Goal: Task Accomplishment & Management: Use online tool/utility

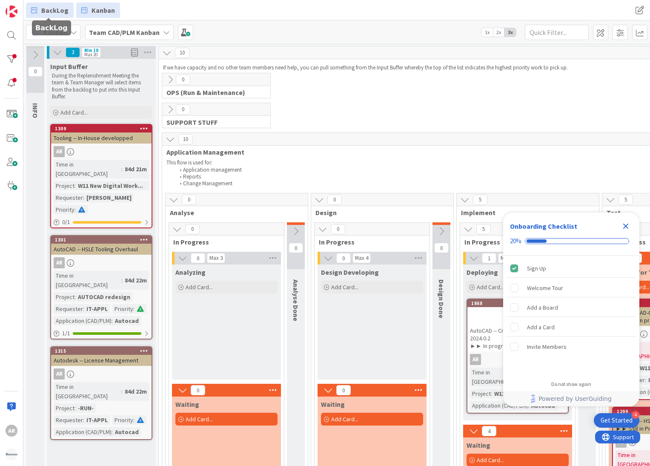
click at [47, 10] on span "BackLog" at bounding box center [54, 10] width 27 height 10
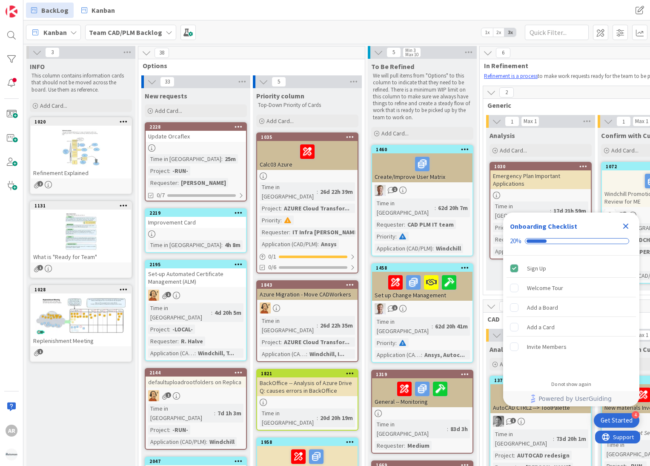
click at [625, 226] on icon "Close Checklist" at bounding box center [626, 226] width 10 height 10
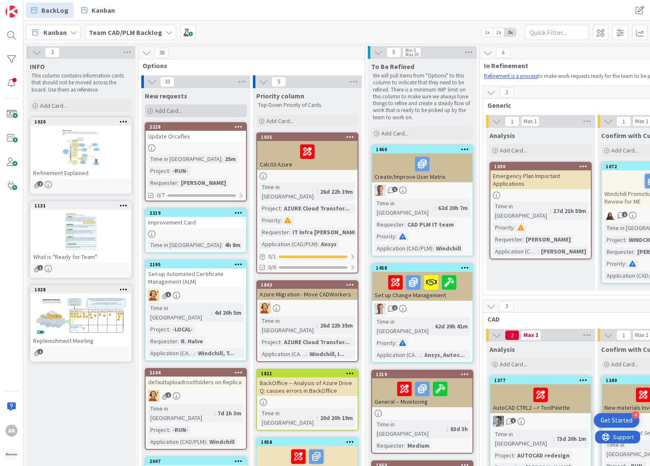
click at [168, 109] on span "Add Card..." at bounding box center [168, 111] width 27 height 8
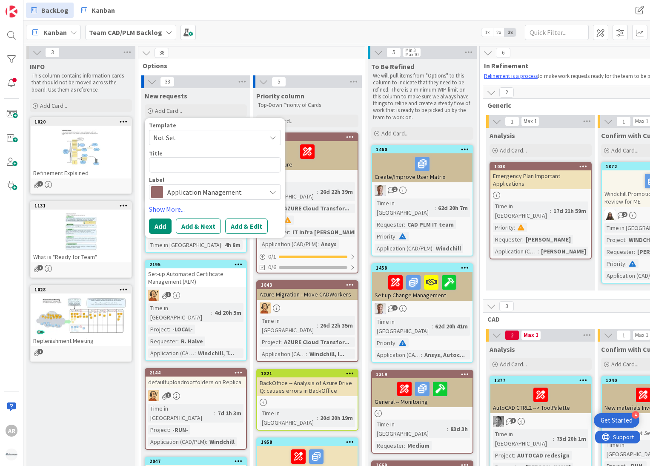
click at [164, 163] on textarea at bounding box center [215, 164] width 132 height 15
type textarea "x"
type textarea "P"
type textarea "x"
type textarea "Pr"
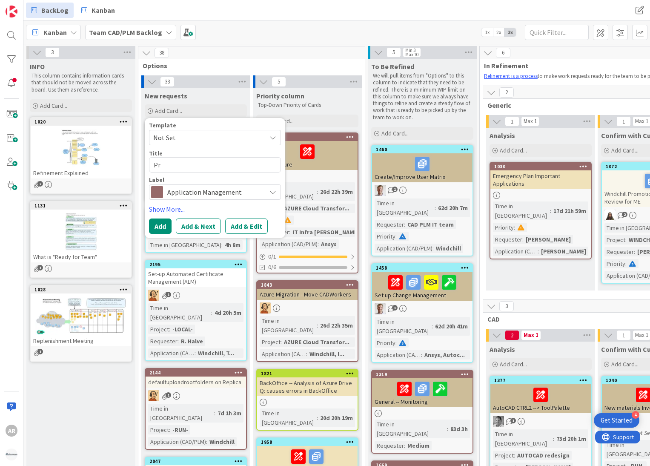
type textarea "x"
type textarea "Pre"
type textarea "x"
type textarea "Prep"
type textarea "x"
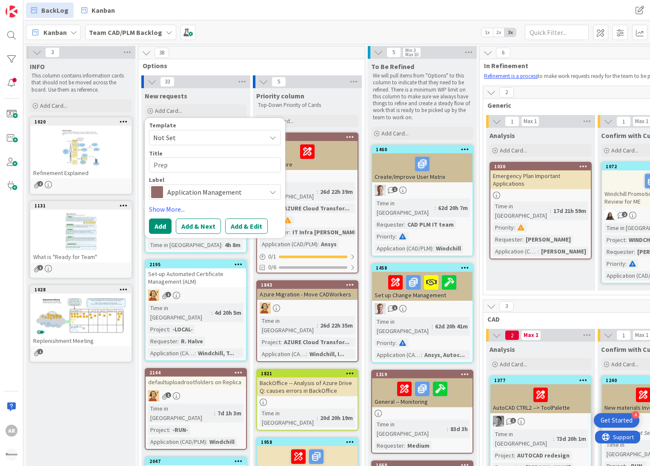
type textarea "Prepa"
type textarea "x"
type textarea "Prepar"
type textarea "x"
type textarea "Prepare"
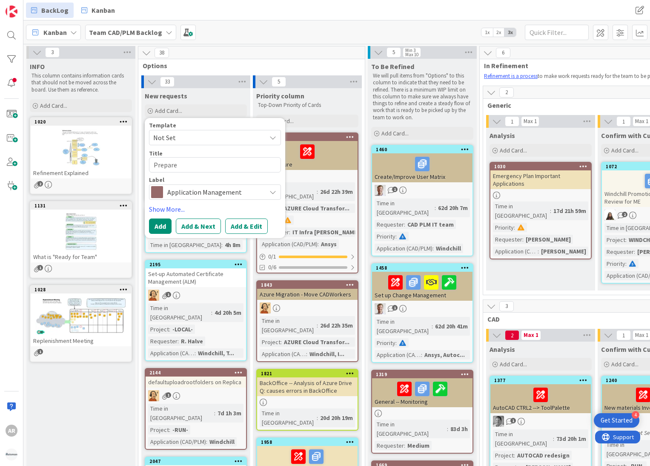
type textarea "x"
type textarea "Prepare"
type textarea "x"
type textarea "Prepare D"
type textarea "x"
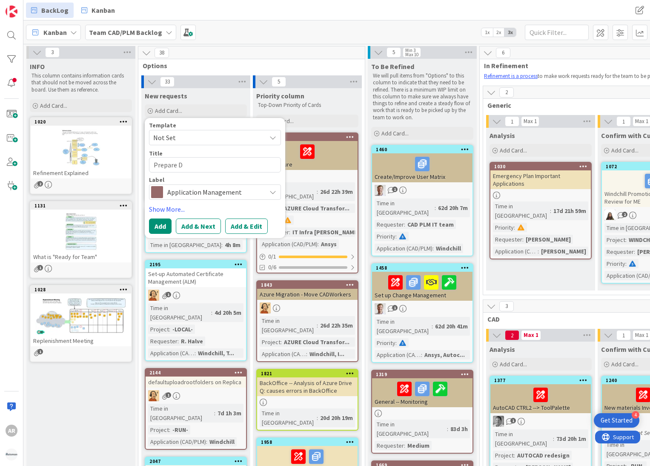
type textarea "Prepare Dr"
type textarea "x"
type textarea "Prepare Dri"
type textarea "x"
type textarea "Prepare Driv"
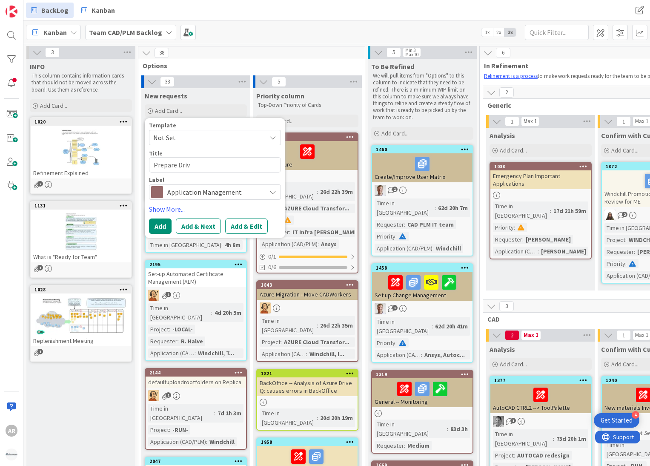
type textarea "x"
type textarea "Prepare Drive"
type textarea "x"
type textarea "Prepare Drive"
type textarea "x"
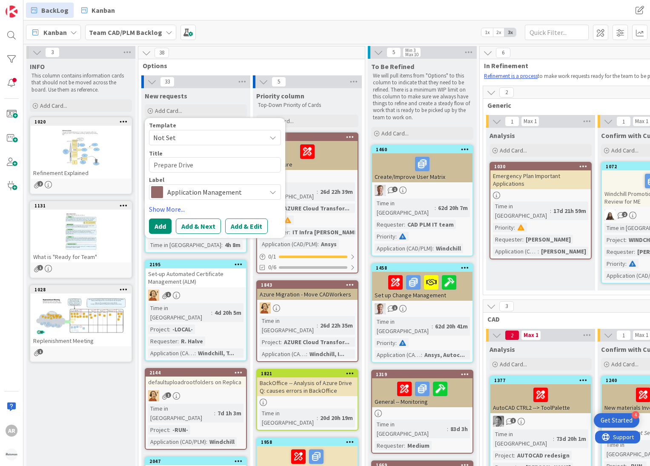
type textarea "Prepare Drive T"
type textarea "x"
type textarea "Prepare Drive T:"
type textarea "x"
type textarea "Prepare Drive T:"
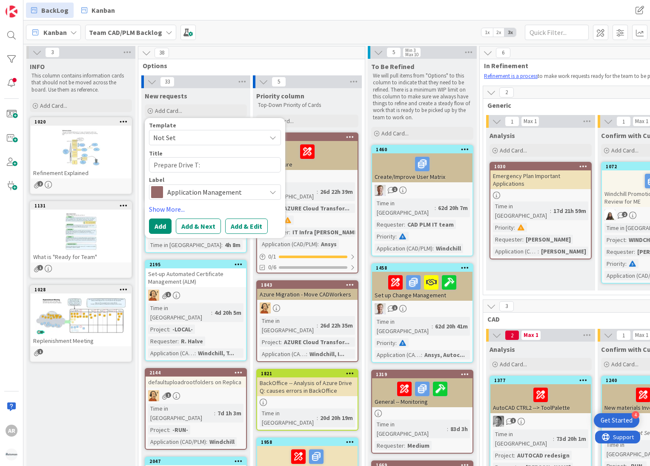
type textarea "x"
type textarea "Prepare Drive T: a"
type textarea "x"
type textarea "Prepare Drive T: an"
type textarea "x"
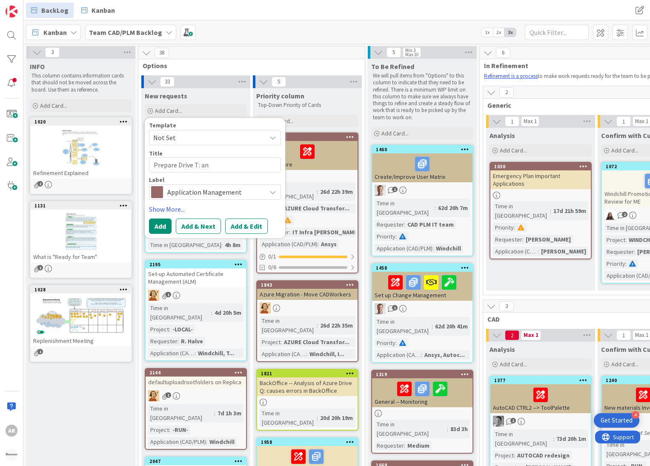
type textarea "Prepare Drive T: and"
type textarea "x"
type textarea "Prepare Drive T: and"
type textarea "x"
type textarea "Prepare Drive T: and Q"
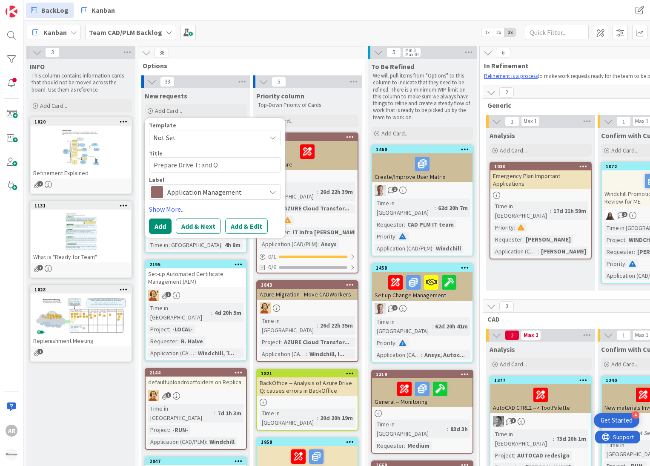
type textarea "x"
type textarea "Prepare Drive T: and Q:"
type textarea "x"
type textarea "Prepare Drive T: and Q:"
type textarea "x"
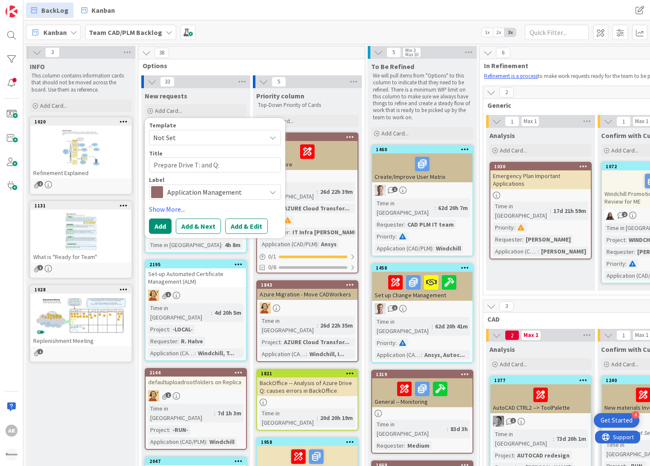
type textarea "Prepare Drive T: and Q: f"
type textarea "x"
type textarea "Prepare Drive T: and Q: fo"
type textarea "x"
type textarea "Prepare Drive T: and Q: for"
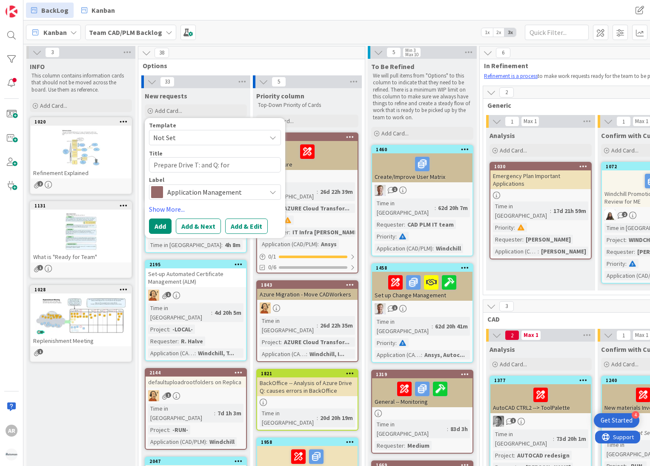
type textarea "x"
type textarea "Prepare Drive T: and Q: for"
type textarea "x"
type textarea "Prepare Drive T: and Q: for"
type textarea "x"
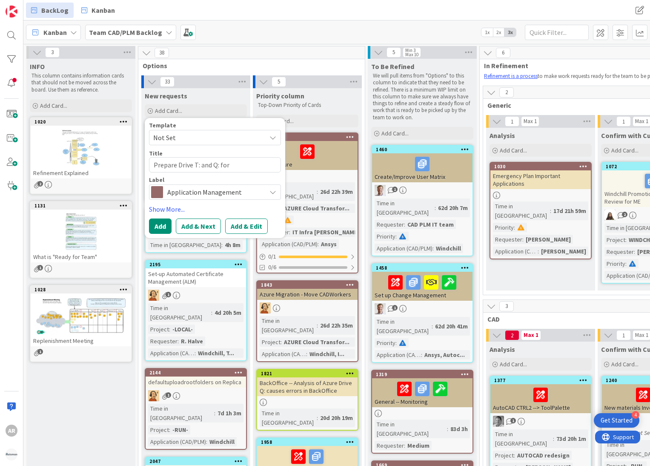
type textarea "Prepare Drive T: and Q: fo"
type textarea "x"
type textarea "Prepare Drive T: and Q: f"
type textarea "x"
type textarea "Prepare Drive T: and Q:"
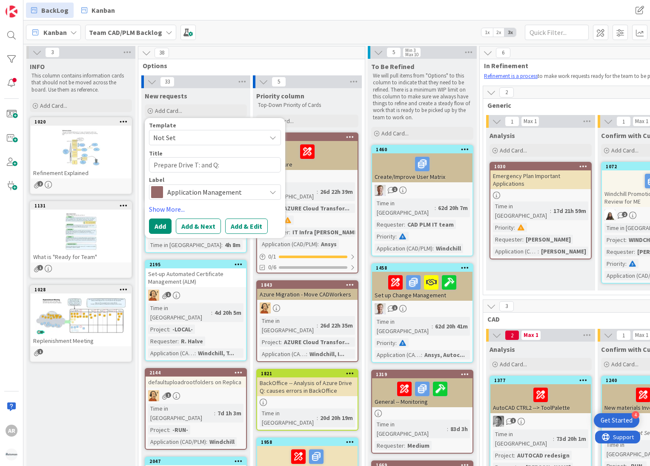
type textarea "x"
type textarea "Prepare Drive T: and Q: ("
type textarea "x"
type textarea "Prepare Drive T: and Q: (f"
type textarea "x"
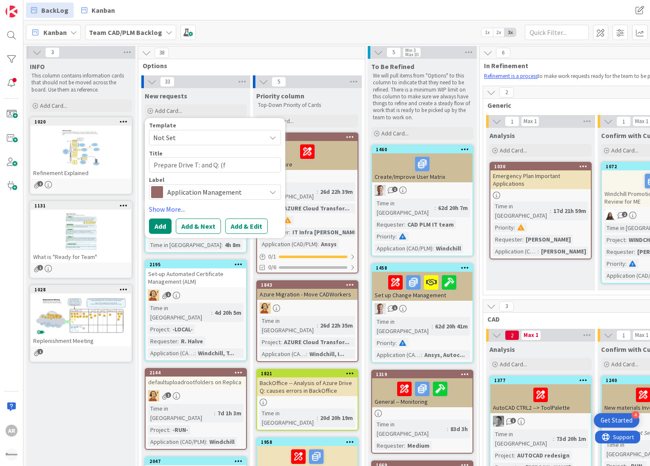
type textarea "Prepare Drive T: and Q: (fo"
type textarea "x"
type textarea "Prepare Drive T: and Q: (for"
type textarea "x"
type textarea "Prepare Drive T: and Q: (for"
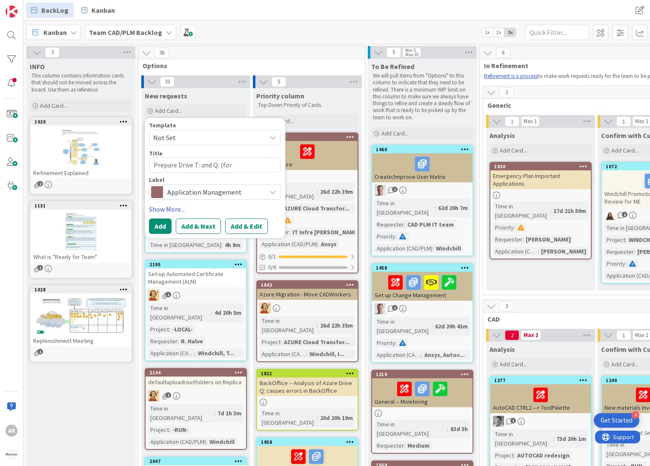
type textarea "x"
type textarea "Prepare Drive T: and Q: (for A"
type textarea "x"
type textarea "Prepare Drive T: and Q: (for Au"
type textarea "x"
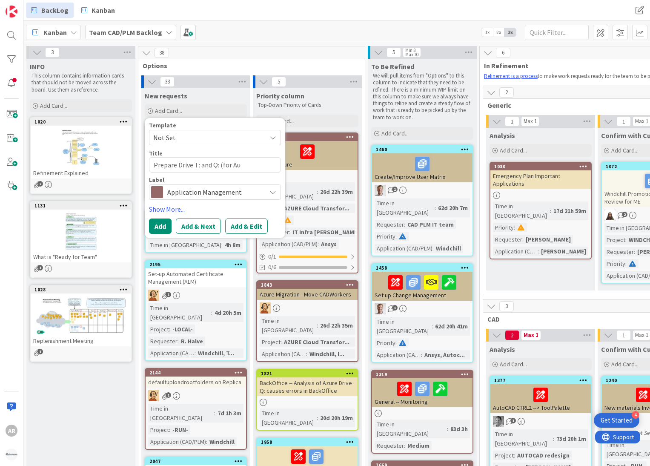
type textarea "Prepare Drive T: and Q: (for Aut"
type textarea "x"
type textarea "Prepare Drive T: and Q: (for Auto"
type textarea "x"
type textarea "Prepare Drive T: and Q: (for AutoC"
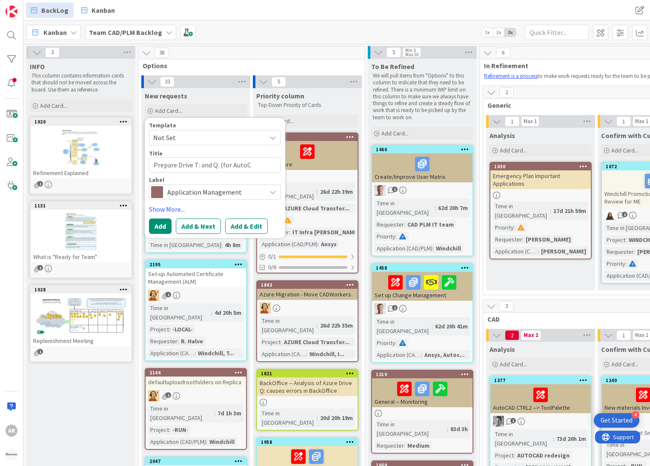
type textarea "x"
type textarea "Prepare Drive T: and Q: (for AutoCA"
type textarea "x"
type textarea "Prepare Drive T: and Q: (for AutoCAd"
type textarea "x"
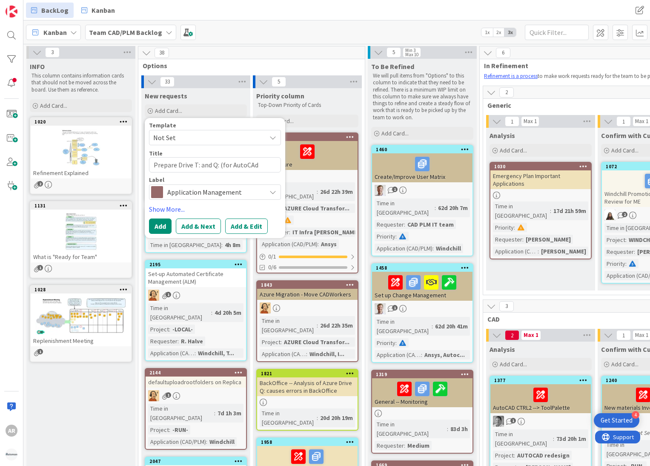
type textarea "Prepare Drive T: and Q: (for AutoCAd"
type textarea "x"
type textarea "Prepare Drive T: and Q: (for AutoCAd a"
type textarea "x"
type textarea "Prepare Drive T: and Q: (for AutoCAd an"
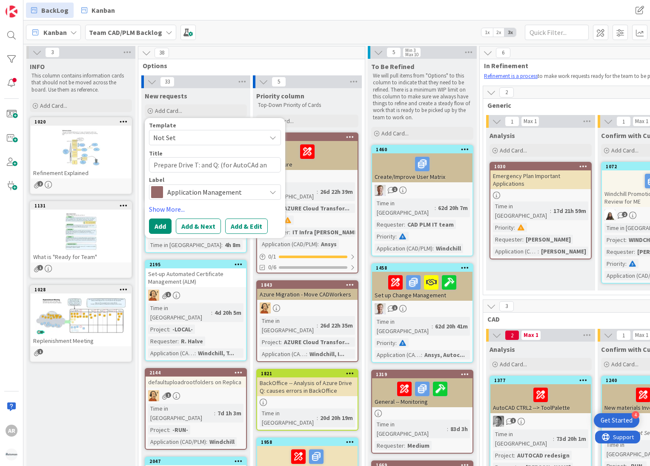
type textarea "x"
type textarea "Prepare Drive T: and Q: (for AutoCAd and"
type textarea "x"
type textarea "Prepare Drive T: and Q: (for AutoCAd and"
type textarea "x"
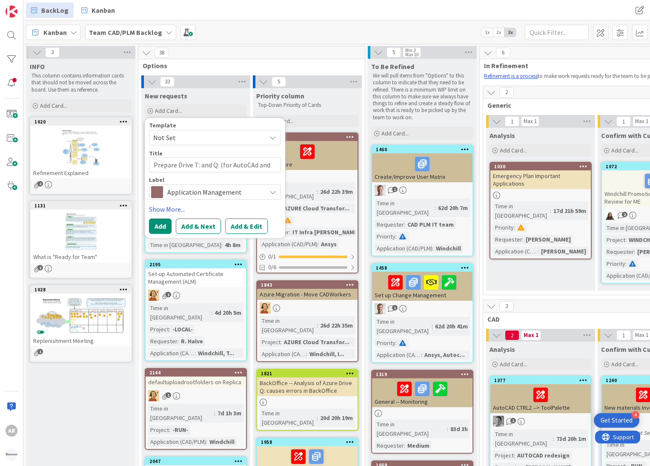
type textarea "Prepare Drive T: and Q: (for AutoCAd and I"
type textarea "x"
type textarea "Prepare Drive T: and Q: (for AutoCAd and In"
type textarea "x"
type textarea "Prepare Drive T: and Q: (for AutoCAd and Inv"
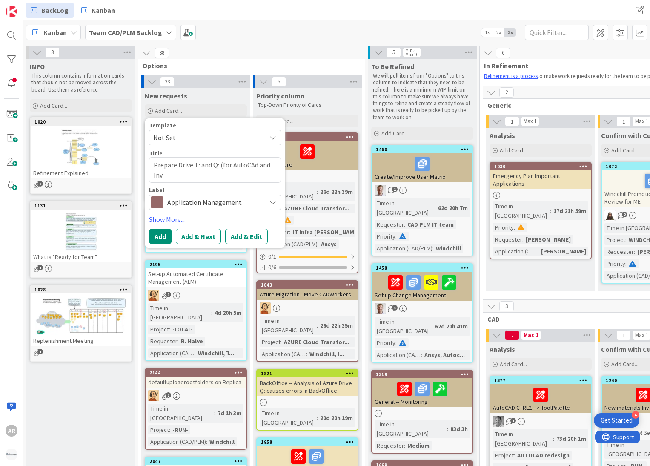
type textarea "x"
type textarea "Prepare Drive T: and Q: (for AutoCAd and Inve"
type textarea "x"
type textarea "Prepare Drive T: and Q: (for AutoCAd and Inven"
type textarea "x"
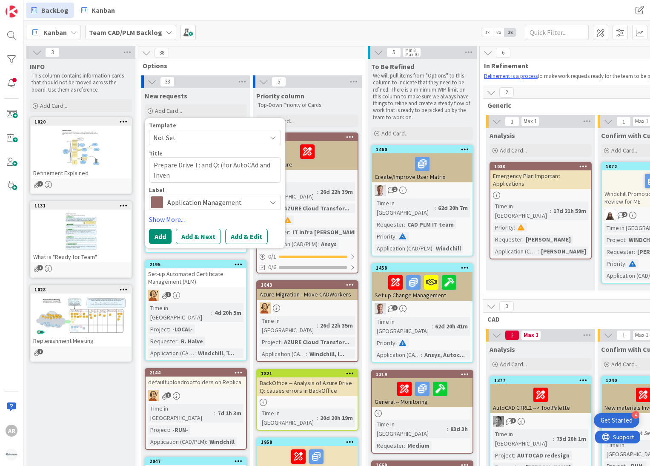
type textarea "Prepare Drive T: and Q: (for AutoCAd and Invent"
type textarea "x"
type textarea "Prepare Drive T: and Q: (for AutoCAd and Invento"
type textarea "x"
type textarea "Prepare Drive T: and Q: (for AutoCAd and Inventor"
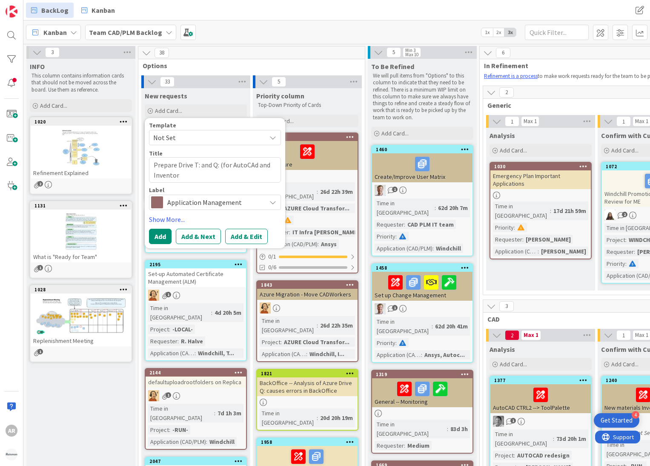
type textarea "x"
type textarea "Prepare Drive T: and Q: (for AutoCAd and Inventor)"
type textarea "x"
type textarea "Prepare Drive T: and Q: (for AutoCAd and Inventor)"
type textarea "x"
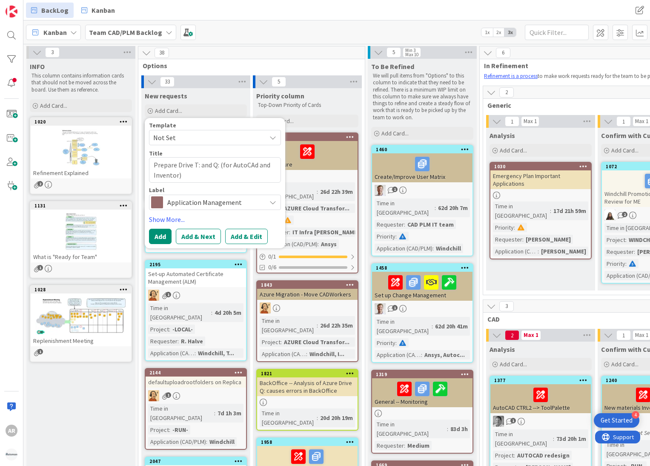
type textarea "Prepare Drive T: and Q: (for AutoCAd and Inventor) a"
type textarea "x"
type textarea "Prepare Drive T: and Q: (for AutoCAd and Inventor) at"
type textarea "x"
type textarea "Prepare Drive T: and Q: (for AutoCAd and Inventor) at"
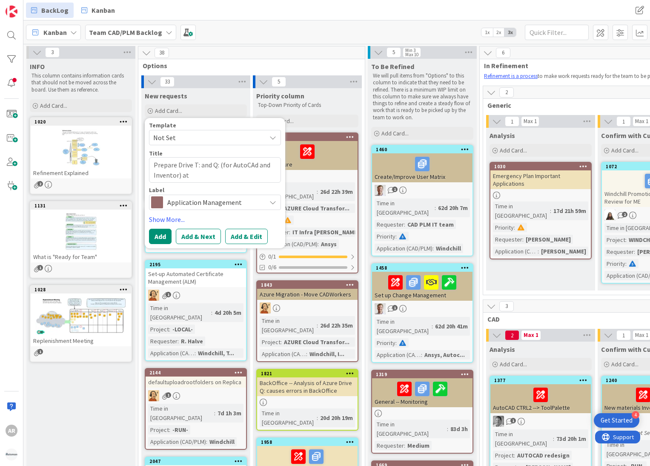
type textarea "x"
type textarea "Prepare Drive T: and Q: (for AutoCAd and Inventor) at H"
type textarea "x"
type textarea "Prepare Drive T: and Q: (for AutoCAd and Inventor) at HB"
type textarea "x"
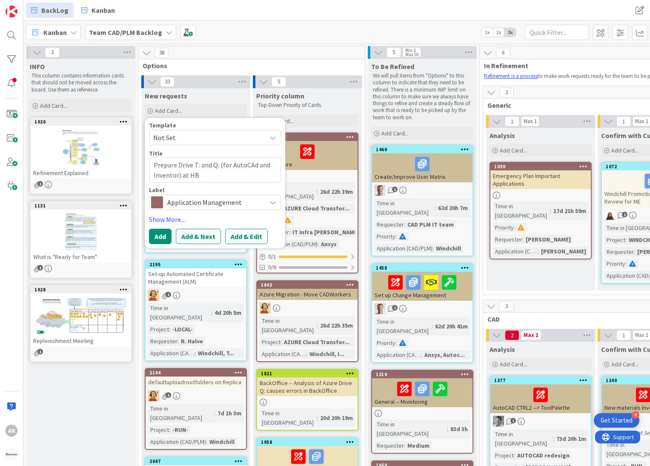
type textarea "Prepare Drive T: and Q: (for AutoCAd and Inventor) at HBR"
click at [253, 165] on textarea "Prepare Drive T: and Q: (for AutoCAd and Inventor) at HBR" at bounding box center [215, 170] width 132 height 26
type textarea "x"
type textarea "Prepare Drive T: and Q: (for AutoCADd and Inventor) at HBR"
type textarea "x"
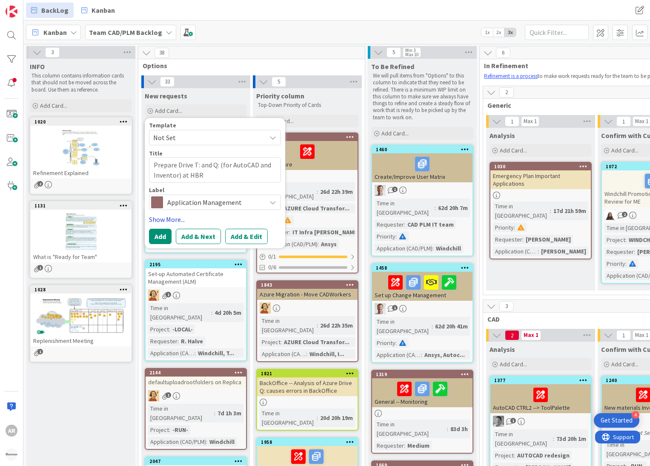
type textarea "Prepare Drive T: and Q: (for AutoCAD and Inventor) at HBR"
click at [173, 218] on link "Show More..." at bounding box center [215, 219] width 132 height 10
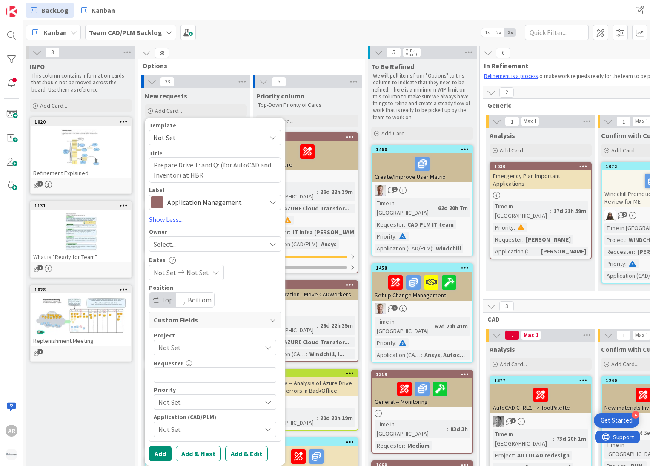
click at [202, 245] on div "Select..." at bounding box center [210, 244] width 112 height 10
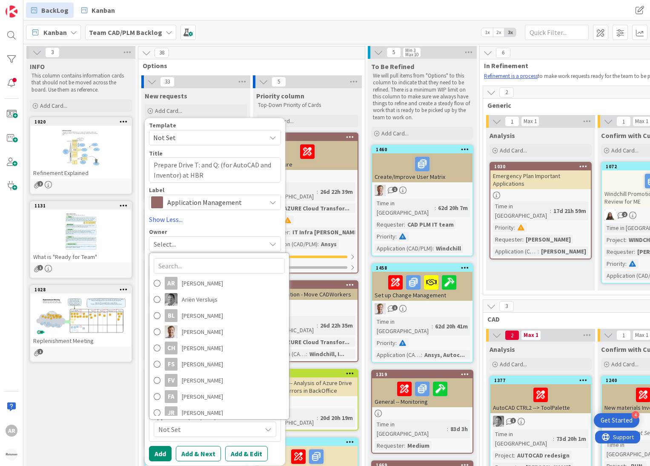
click at [202, 245] on div "Select..." at bounding box center [210, 244] width 112 height 10
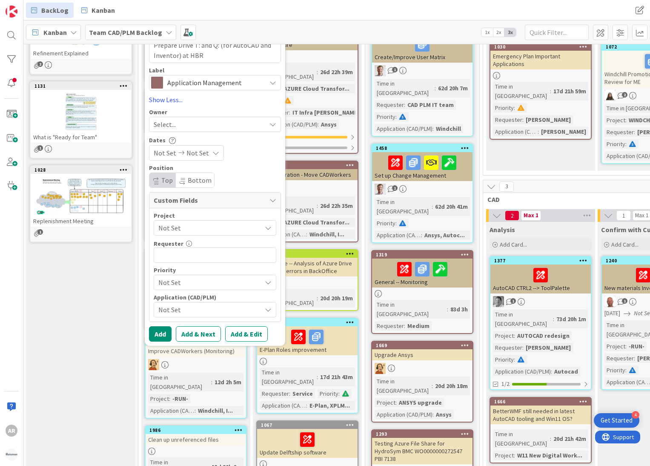
scroll to position [128, 0]
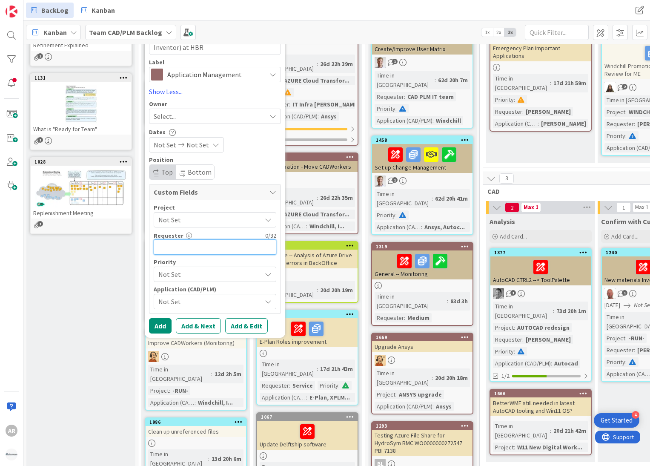
click at [177, 245] on input "text" at bounding box center [215, 246] width 123 height 15
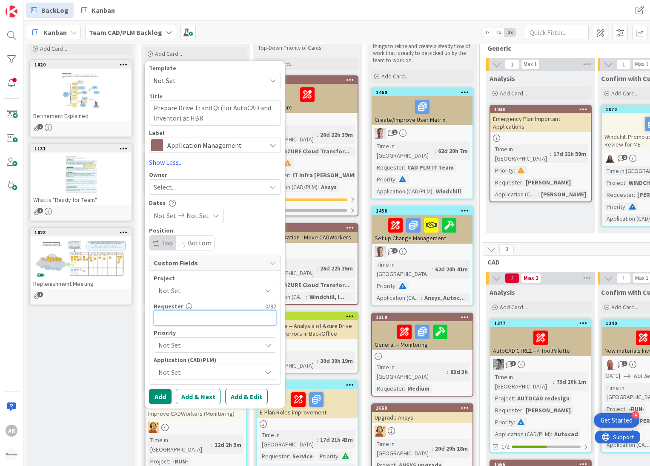
scroll to position [0, 0]
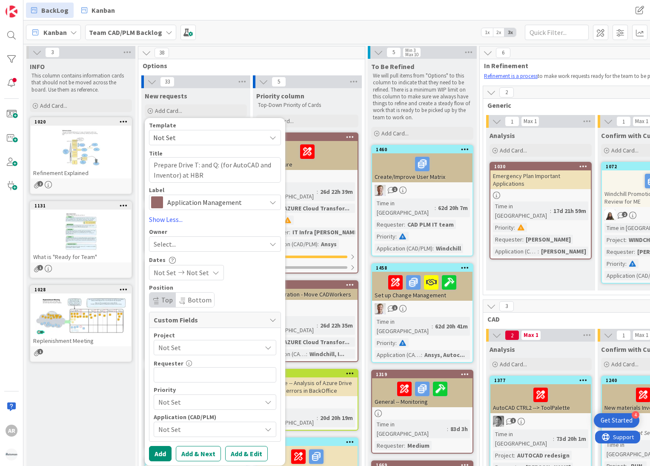
click at [191, 122] on div "Template Not Set Title 57 / 128 Prepare Drive T: and Q: (for AutoCAD and Invent…" at bounding box center [215, 291] width 141 height 347
click at [198, 200] on span "Application Management" at bounding box center [214, 202] width 95 height 12
type textarea "x"
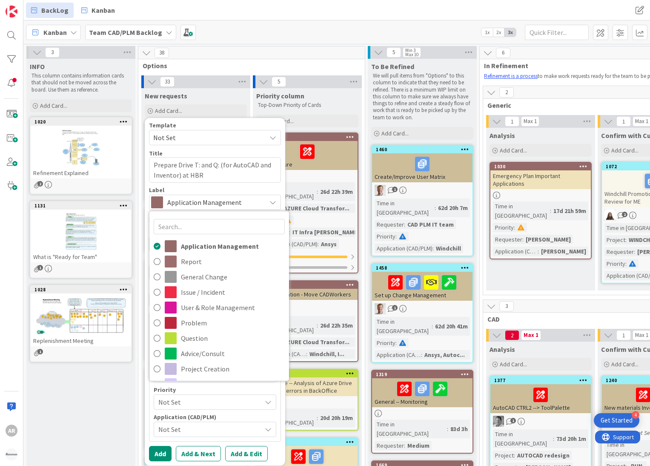
click at [204, 122] on div "Template" at bounding box center [215, 125] width 132 height 6
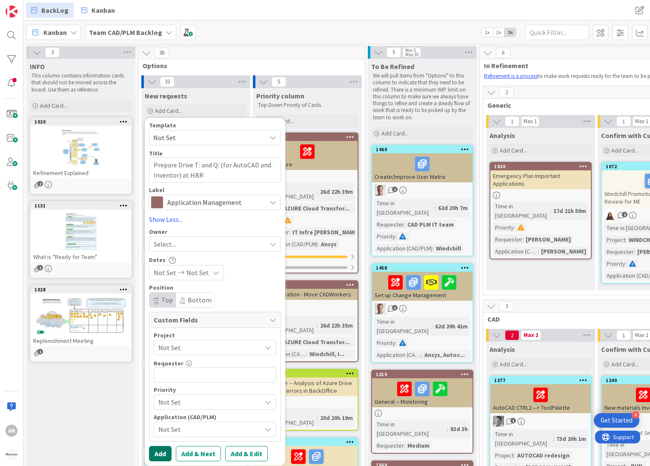
click at [162, 365] on button "Add" at bounding box center [160, 453] width 23 height 15
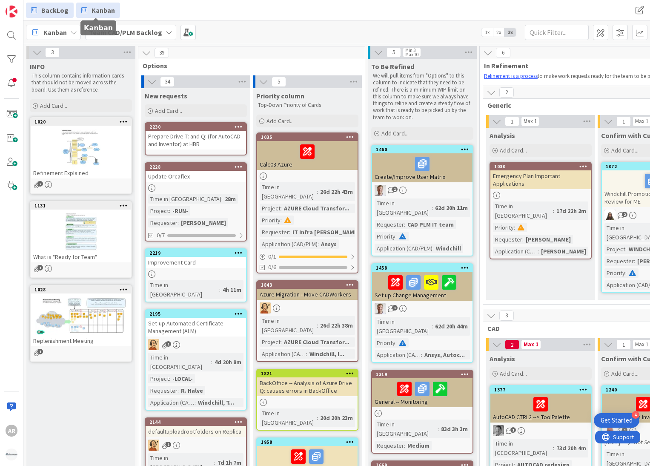
click at [102, 8] on span "Kanban" at bounding box center [103, 10] width 23 height 10
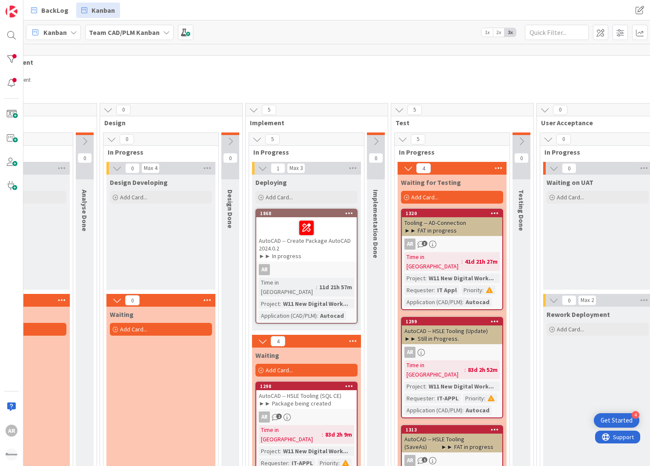
scroll to position [85, 211]
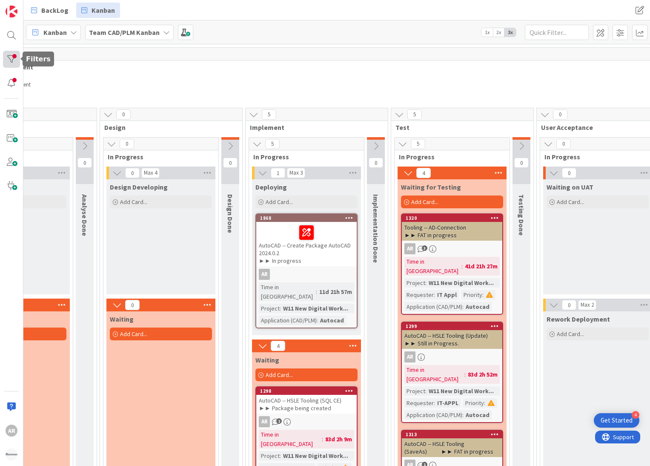
click at [12, 59] on div at bounding box center [11, 59] width 17 height 17
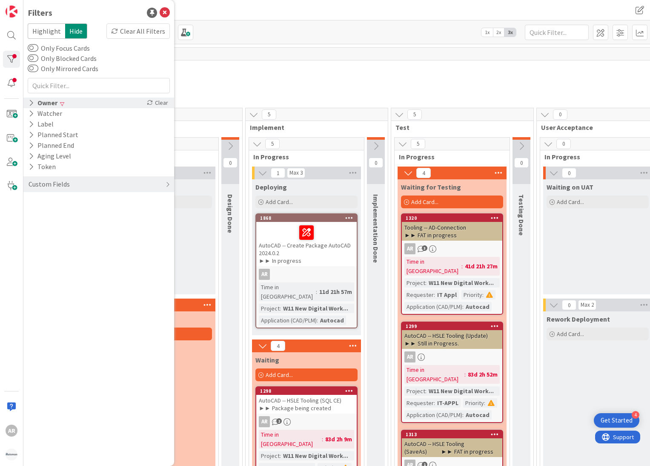
click at [32, 101] on icon at bounding box center [32, 102] width 6 height 7
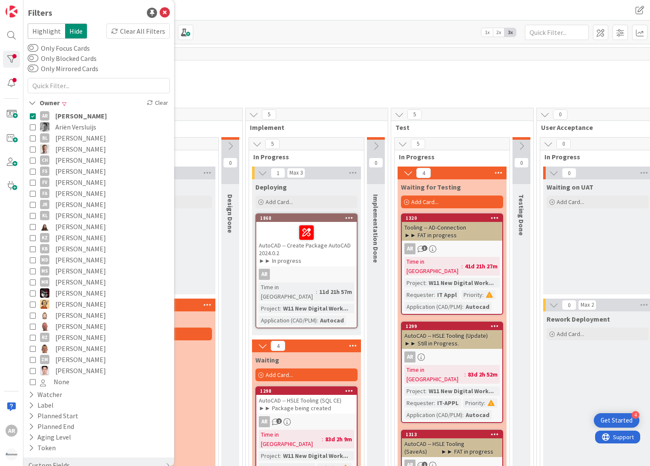
click at [275, 79] on p "This flow is used for:" at bounding box center [389, 77] width 869 height 7
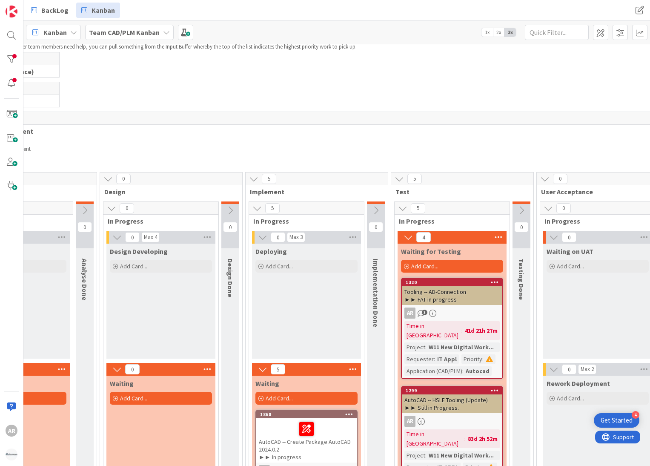
scroll to position [0, 211]
